Goal: Task Accomplishment & Management: Use online tool/utility

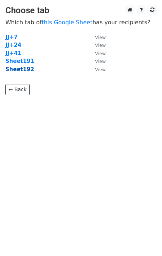
click at [25, 72] on strong "Sheet192" at bounding box center [19, 69] width 29 height 6
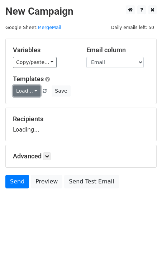
click at [25, 97] on link "Load..." at bounding box center [27, 91] width 28 height 11
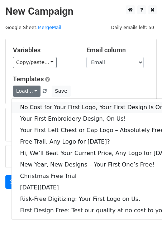
click at [35, 107] on link "No Cost for Your First Logo, Your First Design Is On Us!" at bounding box center [97, 107] width 173 height 11
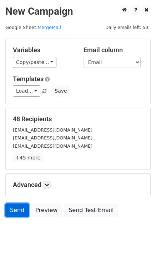
click at [13, 213] on link "Send" at bounding box center [17, 211] width 24 height 14
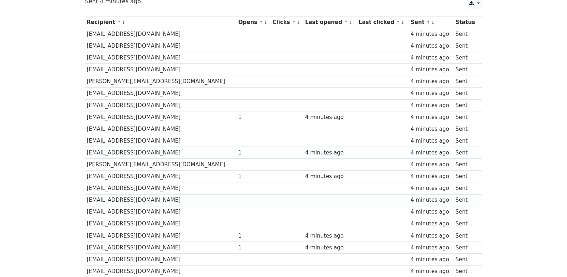
scroll to position [474, 0]
